Goal: Navigation & Orientation: Understand site structure

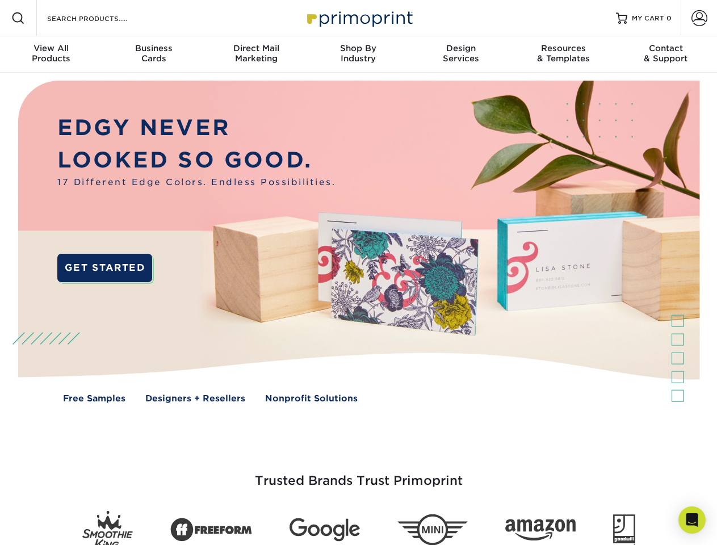
click at [358, 272] on img at bounding box center [357, 250] width 709 height 355
click at [18, 18] on span at bounding box center [18, 18] width 14 height 14
click at [699, 18] on span at bounding box center [699, 18] width 16 height 16
click at [51, 54] on div "View All Products" at bounding box center [51, 53] width 102 height 20
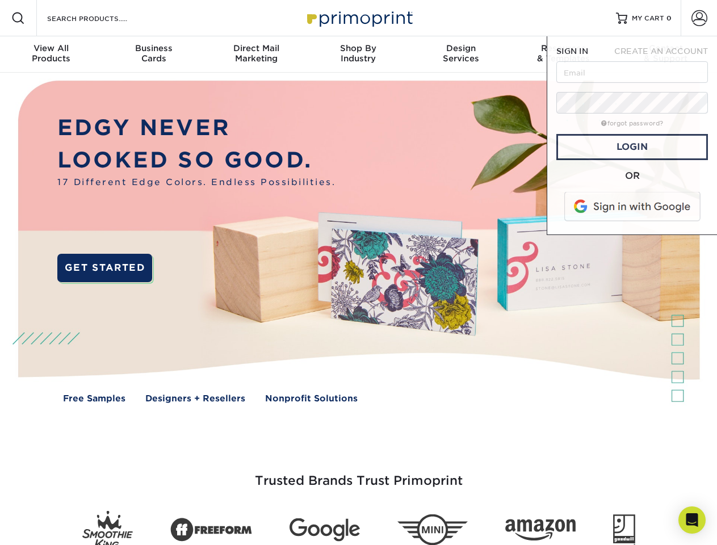
click at [153, 54] on div "Business Cards" at bounding box center [153, 53] width 102 height 20
click at [256, 54] on div "Direct Mail Marketing" at bounding box center [256, 53] width 102 height 20
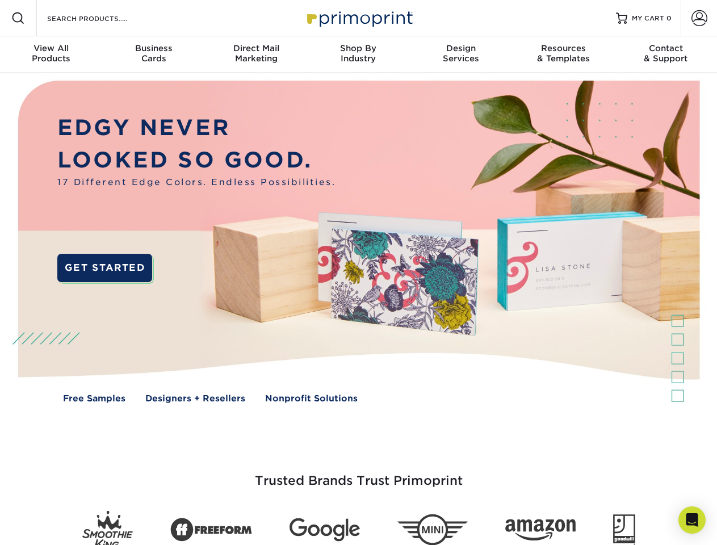
click at [358, 54] on div "Shop By Industry" at bounding box center [358, 53] width 102 height 20
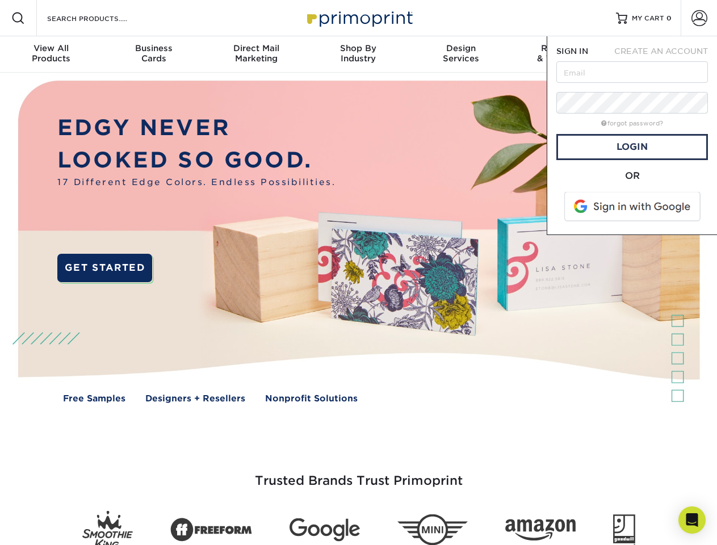
click at [461, 54] on div "Design Services" at bounding box center [461, 53] width 102 height 20
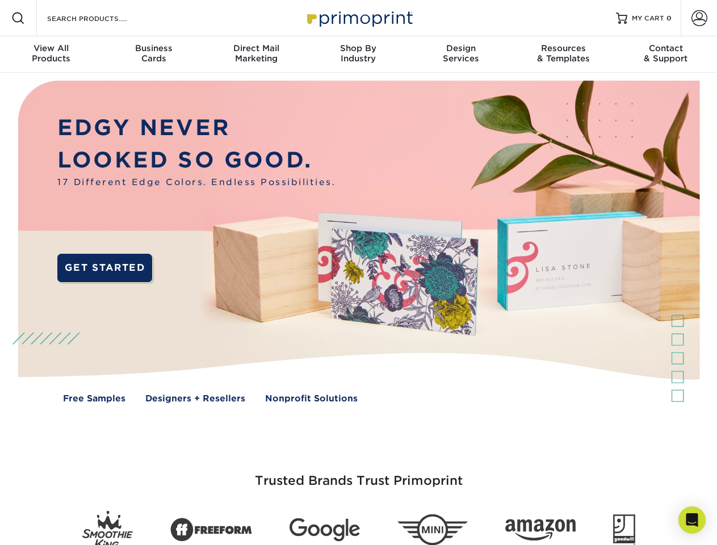
click at [563, 54] on span "SIGN IN" at bounding box center [572, 51] width 32 height 9
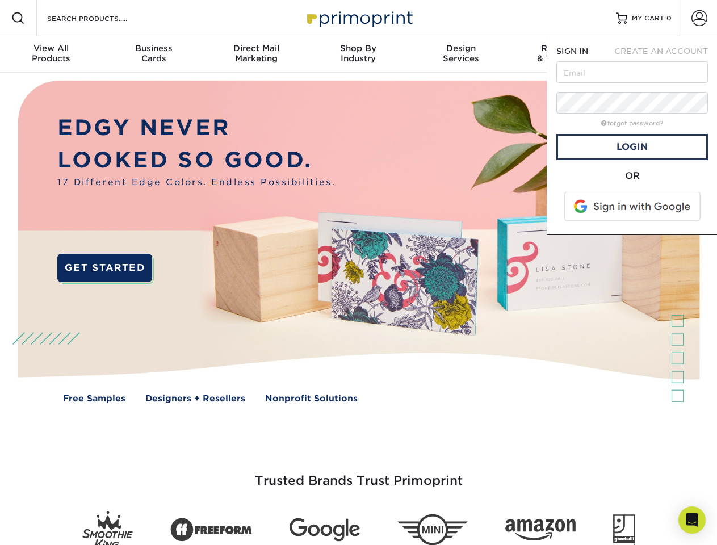
click at [666, 54] on div "Contact & Support" at bounding box center [666, 53] width 102 height 20
